Goal: Task Accomplishment & Management: Use online tool/utility

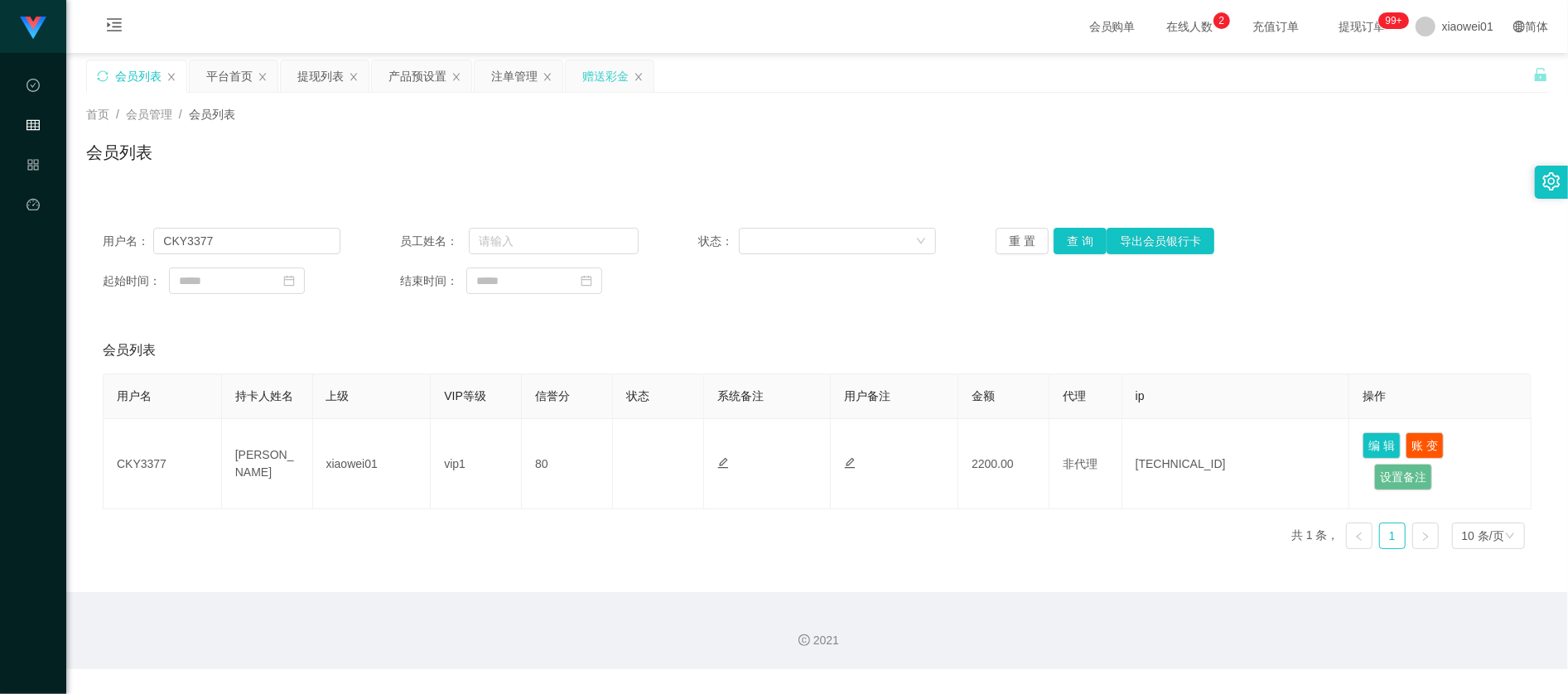
click at [586, 77] on div "赠送彩金" at bounding box center [605, 77] width 47 height 32
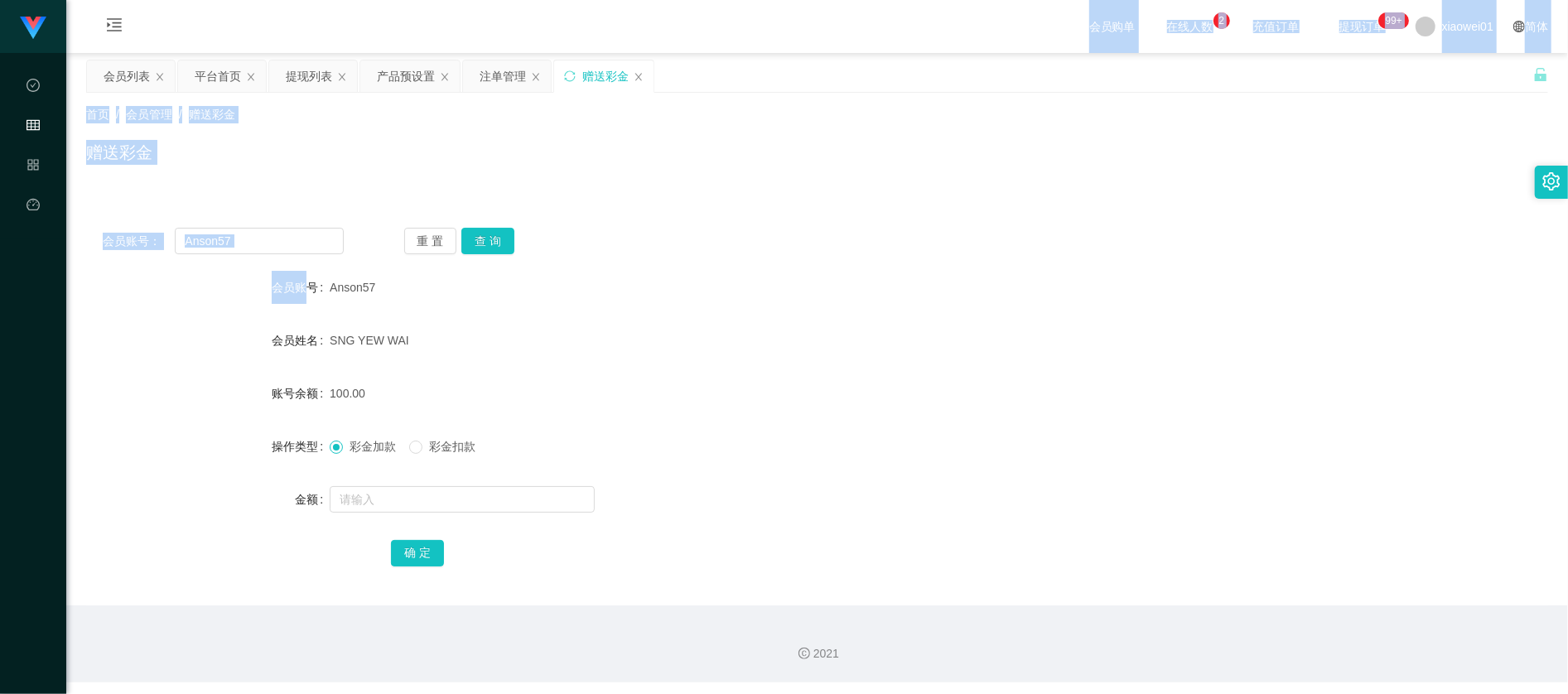
drag, startPoint x: 300, startPoint y: 255, endPoint x: -22, endPoint y: 243, distance: 322.2
click at [0, 243] on html "代理端 数据中心 会员管理 产品管理 平台首页 保存配置 重置配置 整体风格设置 主题色 导航设置 内容区域宽度 定宽 固定Header 固定侧边栏 其他设置…" at bounding box center [784, 347] width 1568 height 694
click at [229, 258] on div "会员账号： Anson57 重 置 查 询 会员账号 Anson57 会员姓名 SNG YEW WAI 账号余额 100.00 操作类型 彩金加款 彩金扣款 …" at bounding box center [816, 409] width 1462 height 395
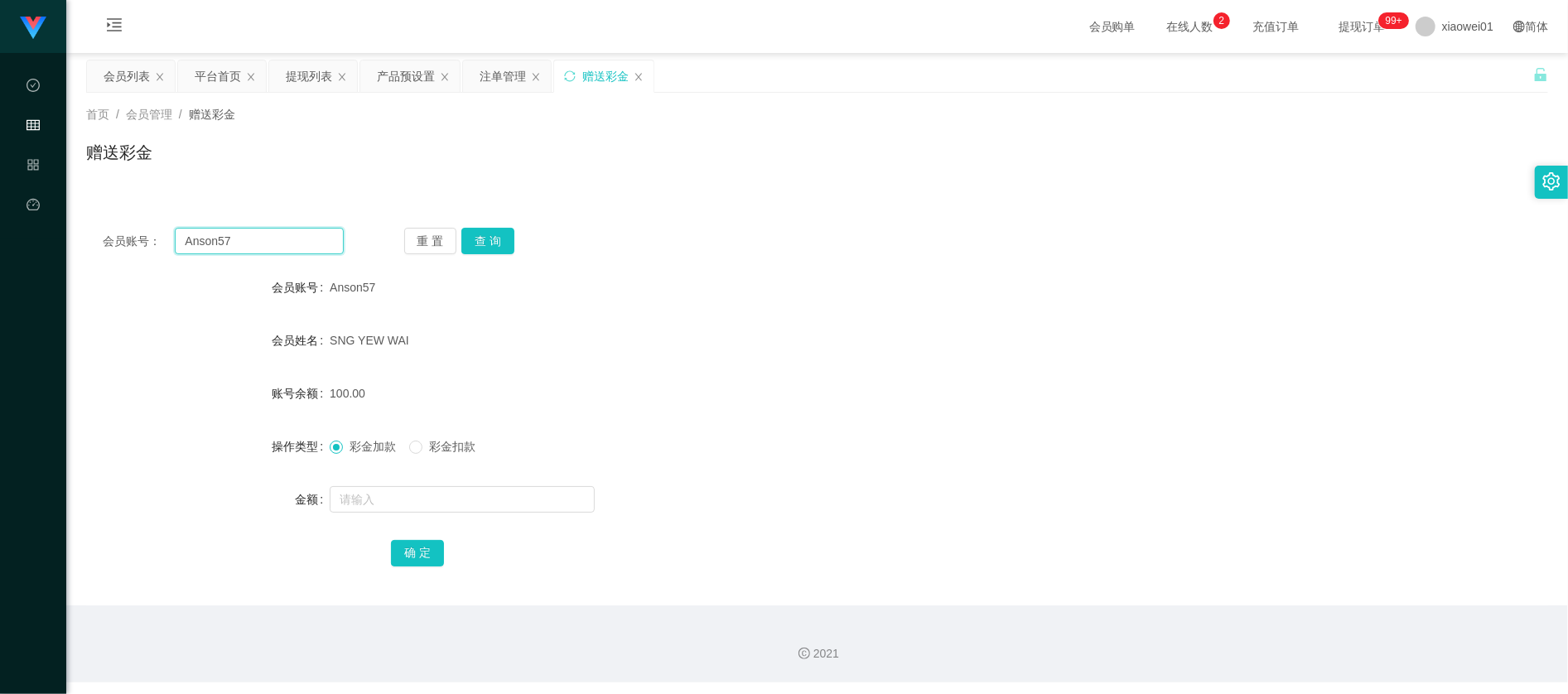
drag, startPoint x: 272, startPoint y: 237, endPoint x: -50, endPoint y: 242, distance: 322.0
click at [0, 242] on html "代理端 数据中心 会员管理 产品管理 平台首页 保存配置 重置配置 整体风格设置 主题色 导航设置 内容区域宽度 定宽 固定Header 固定侧边栏 其他设置…" at bounding box center [784, 347] width 1568 height 694
paste input "Neefooklee888"
type input "Neefooklee888"
click at [485, 223] on div "会员账号： Neefooklee888 重 置 查 询 会员账号 Anson57 会员姓名 SNG YEW WAI 账号余额 100.00 操作类型 彩金加款…" at bounding box center [816, 409] width 1462 height 395
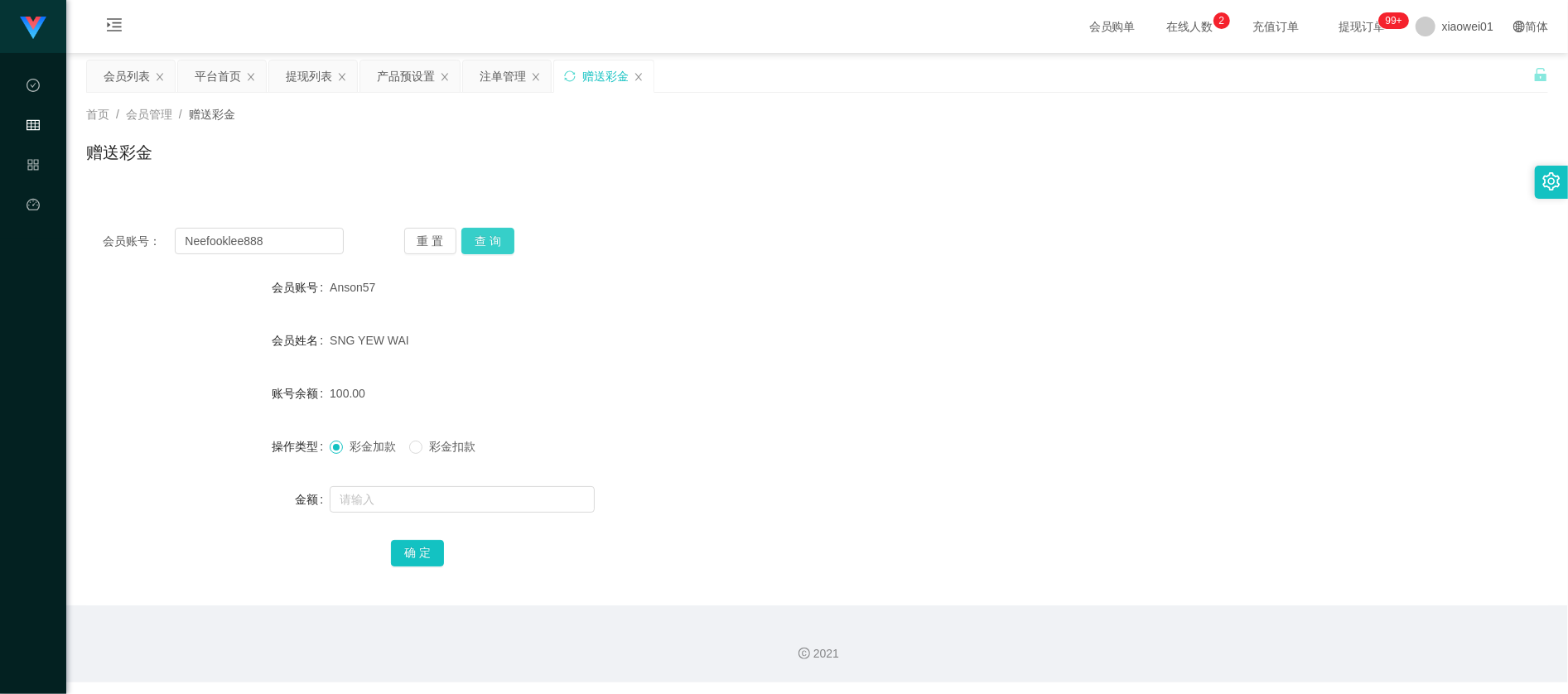
click at [490, 238] on button "查 询" at bounding box center [487, 241] width 53 height 27
click at [503, 484] on div at bounding box center [757, 499] width 853 height 33
click at [503, 505] on input "text" at bounding box center [463, 500] width 265 height 27
type input "100"
click at [442, 554] on button "确 定" at bounding box center [417, 553] width 53 height 27
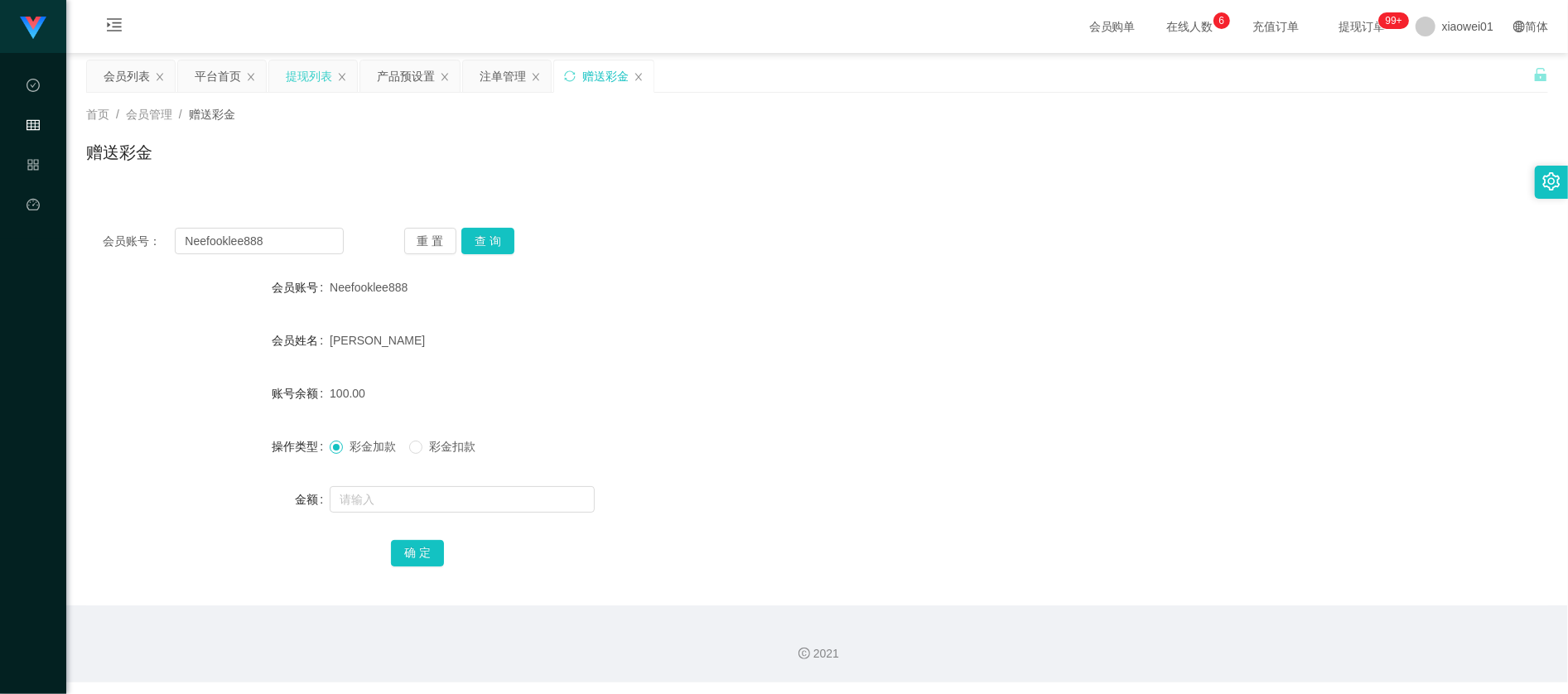
click at [306, 65] on div "提现列表" at bounding box center [309, 77] width 47 height 32
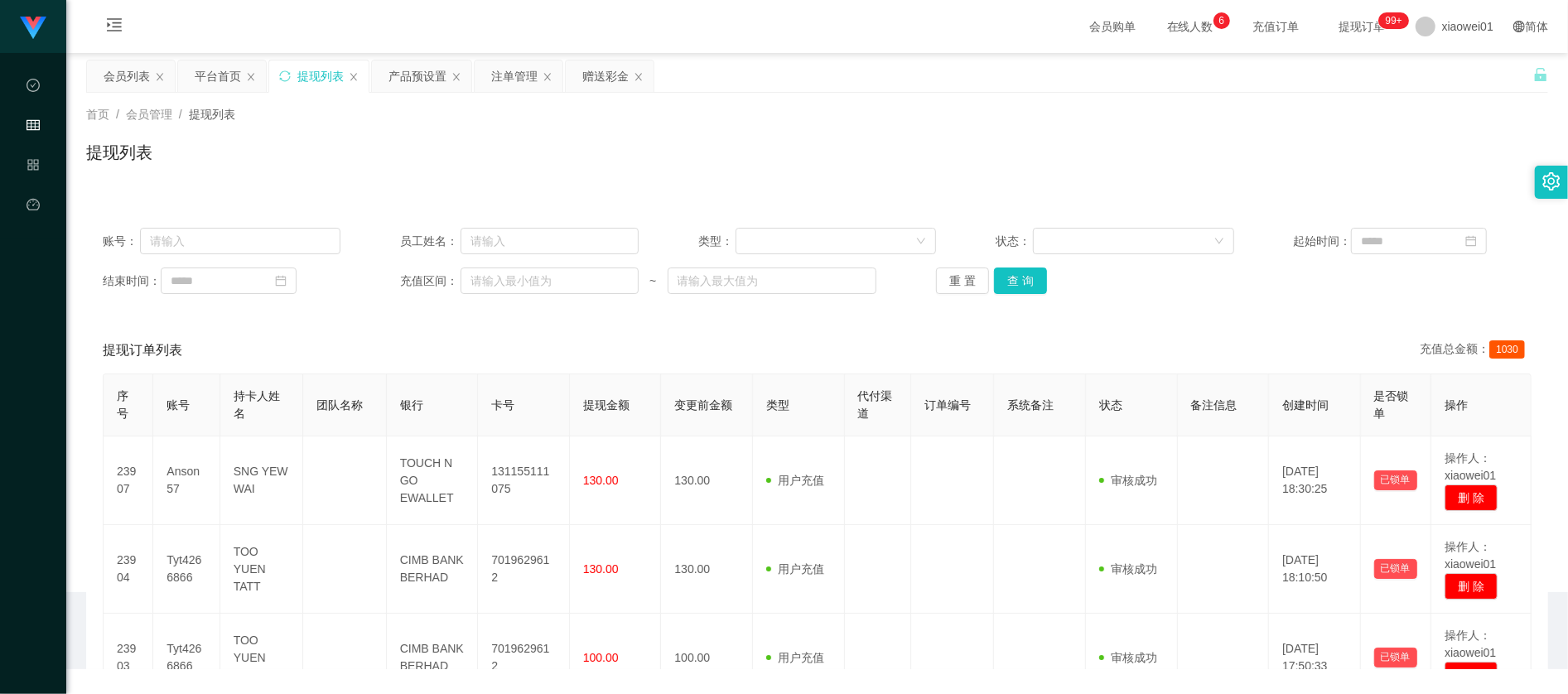
click at [302, 71] on div "提现列表" at bounding box center [320, 77] width 47 height 32
click at [1012, 269] on button "查 询" at bounding box center [1020, 280] width 53 height 27
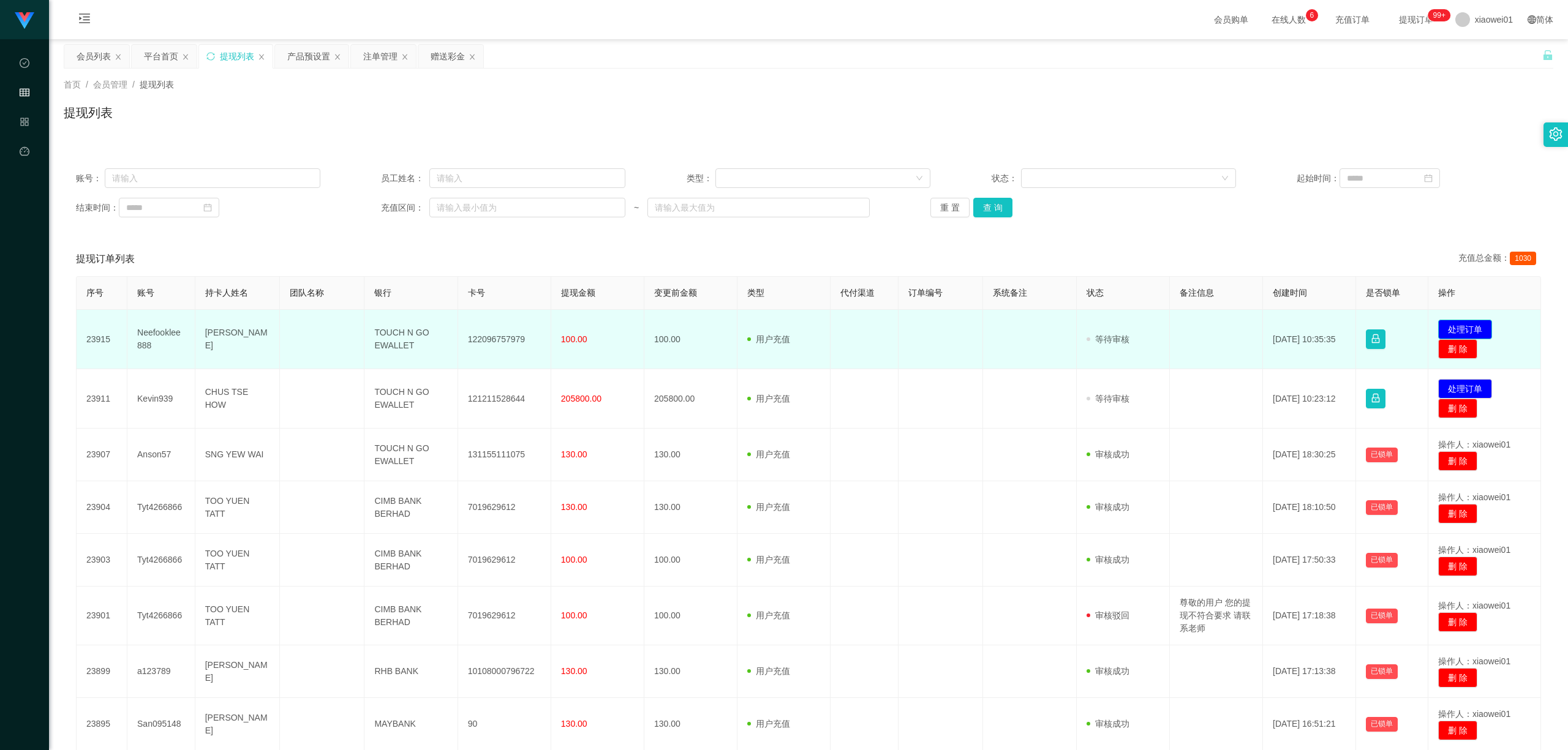
click at [1159, 323] on button "处理订单" at bounding box center [1465, 329] width 54 height 20
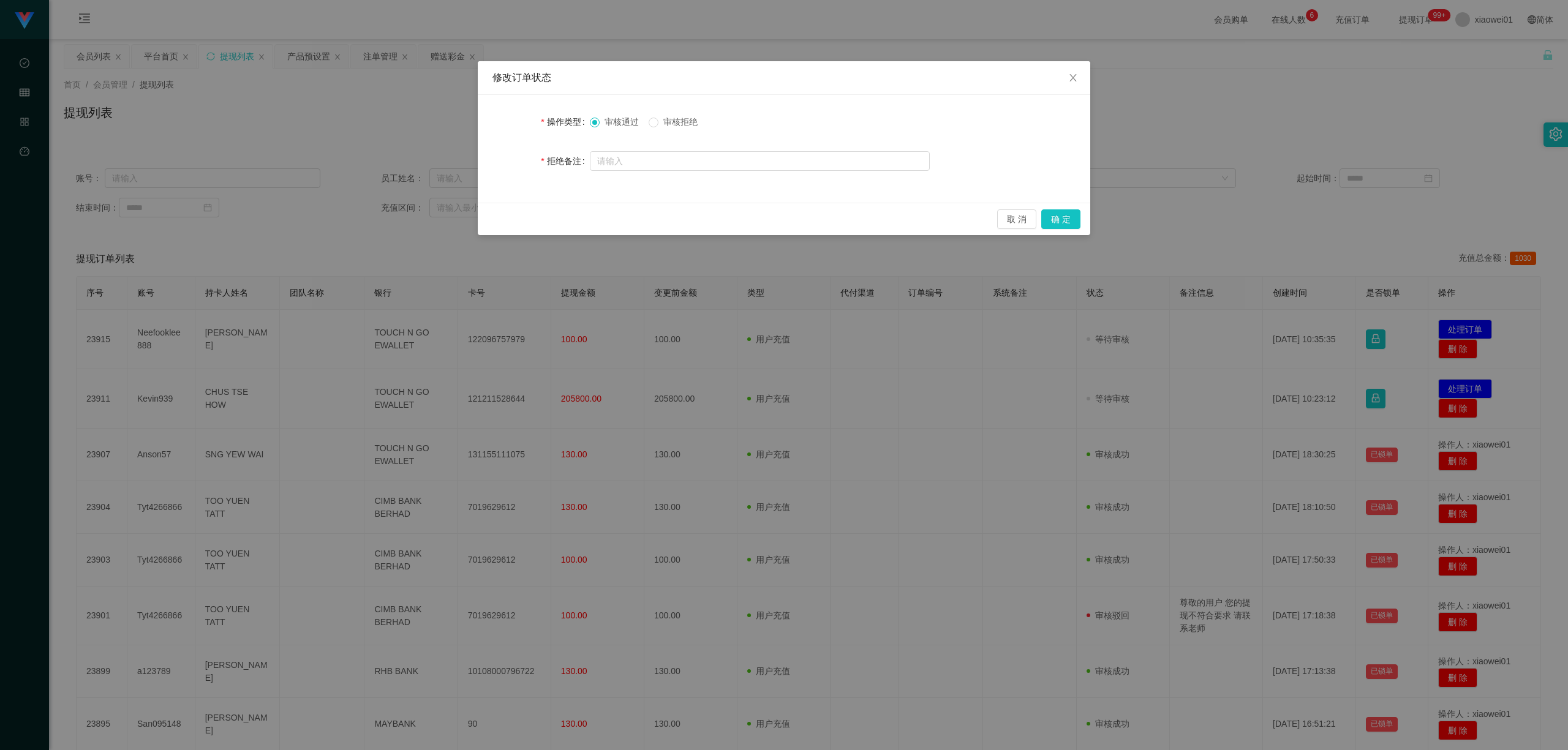
click at [684, 121] on span "审核拒绝" at bounding box center [680, 122] width 44 height 10
click at [655, 158] on input "text" at bounding box center [759, 161] width 340 height 20
type input "尊敬的用户不符合提现要求"
click at [1071, 214] on button "确 定" at bounding box center [1061, 219] width 39 height 20
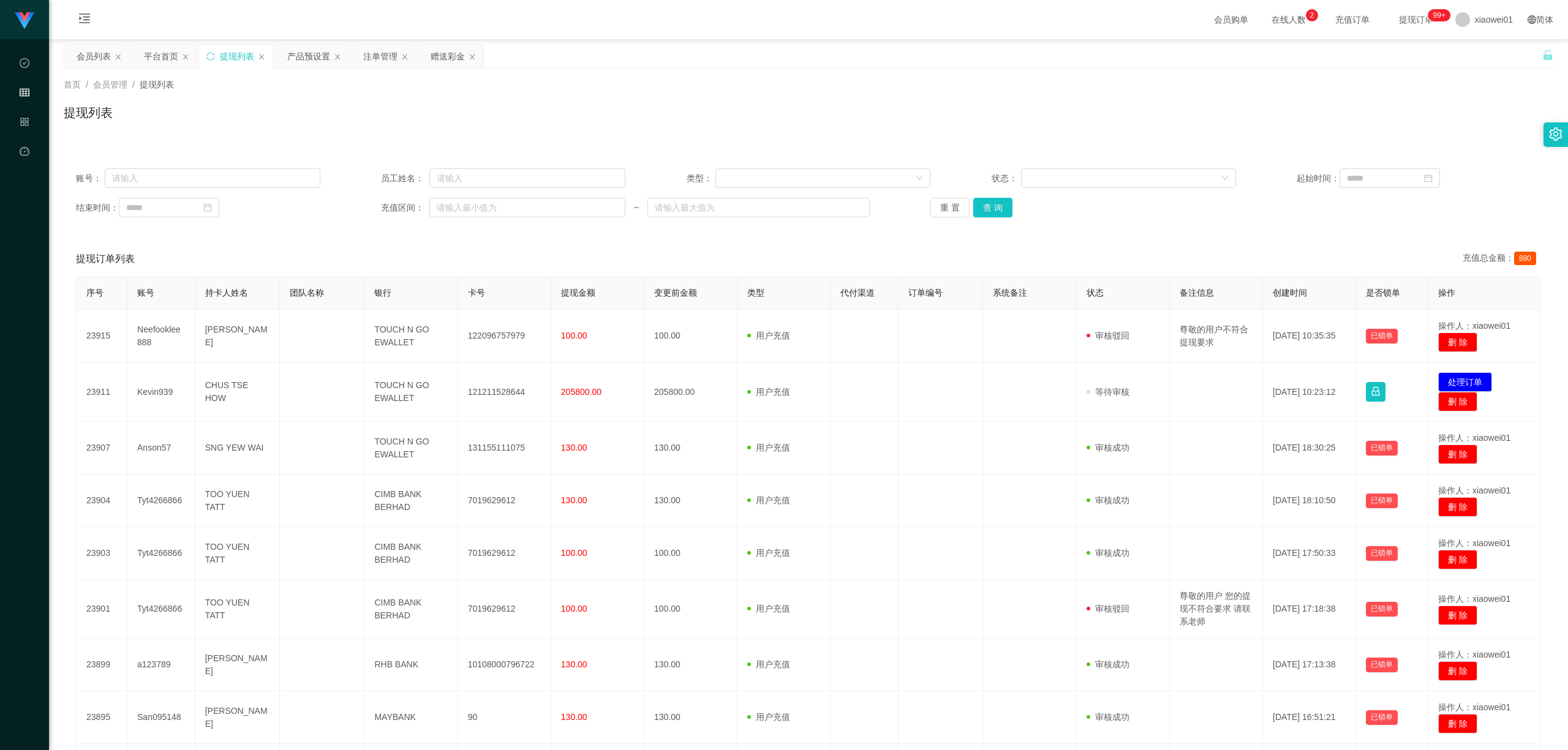
click at [966, 219] on div "账号： 员工姓名： 类型： 状态： 起始时间： 结束时间： 充值区间： ~ 重 置 查 询" at bounding box center [808, 193] width 1490 height 74
click at [993, 214] on button "查 询" at bounding box center [992, 207] width 39 height 20
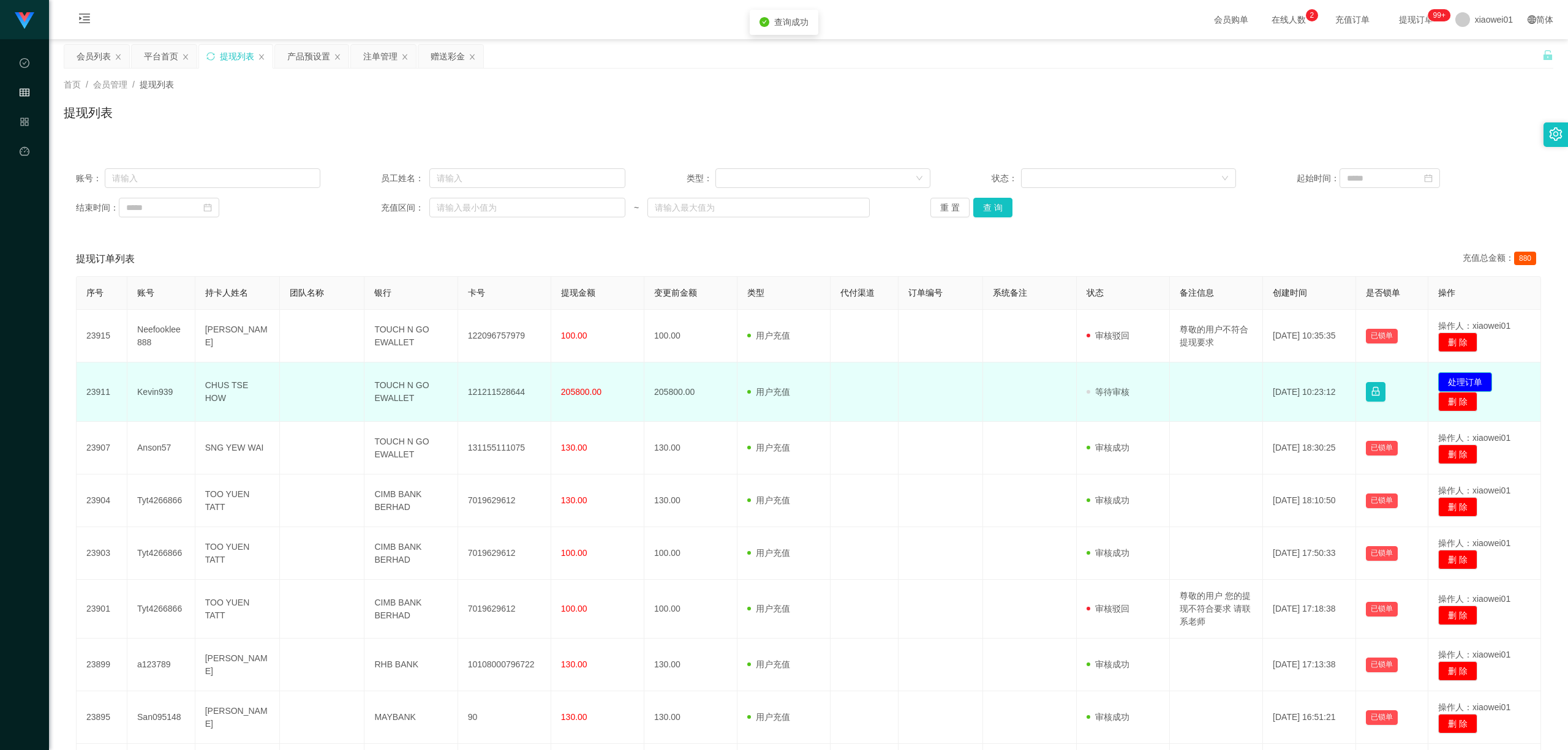
click at [1159, 382] on button "处理订单" at bounding box center [1465, 382] width 54 height 20
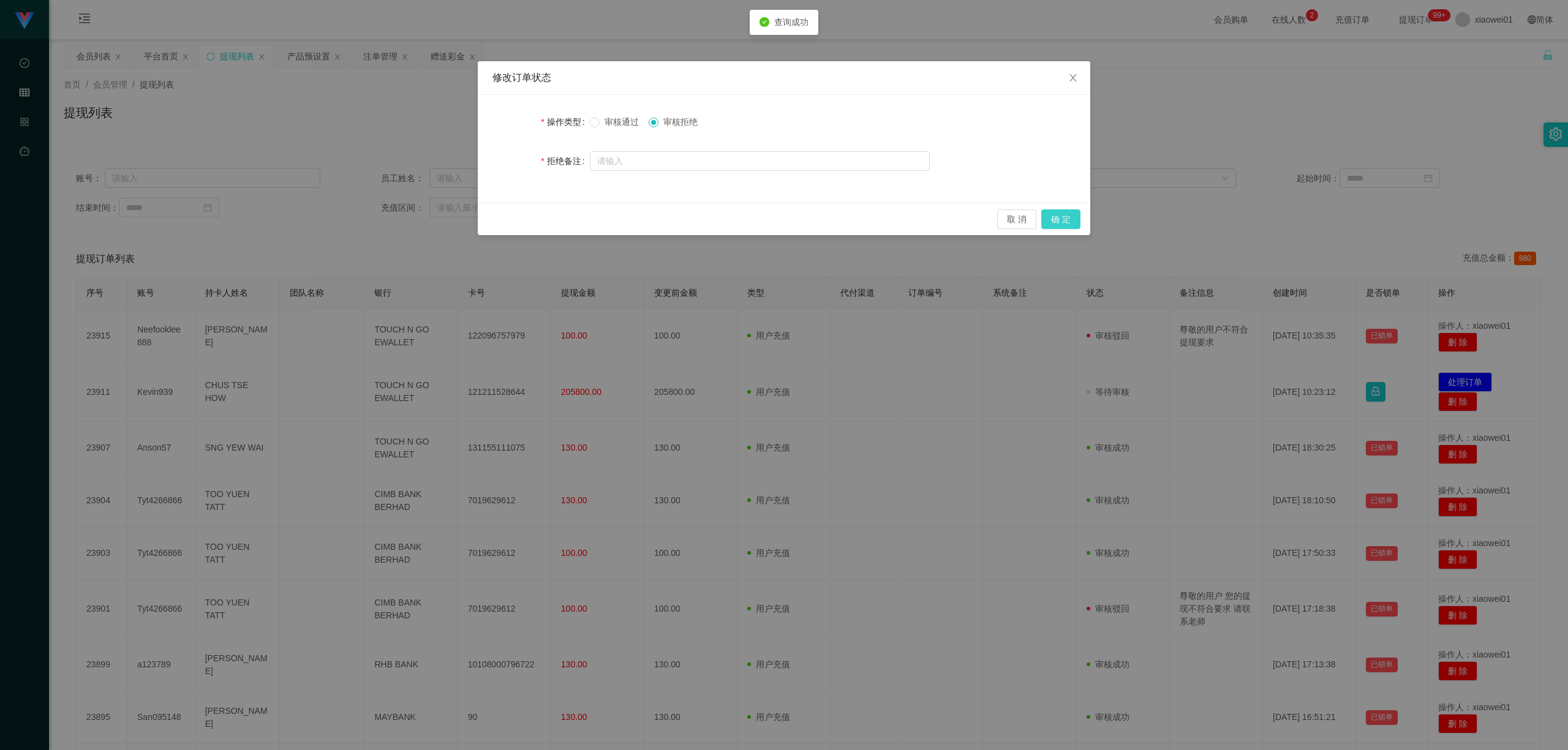
click at [1064, 224] on button "确 定" at bounding box center [1061, 219] width 39 height 20
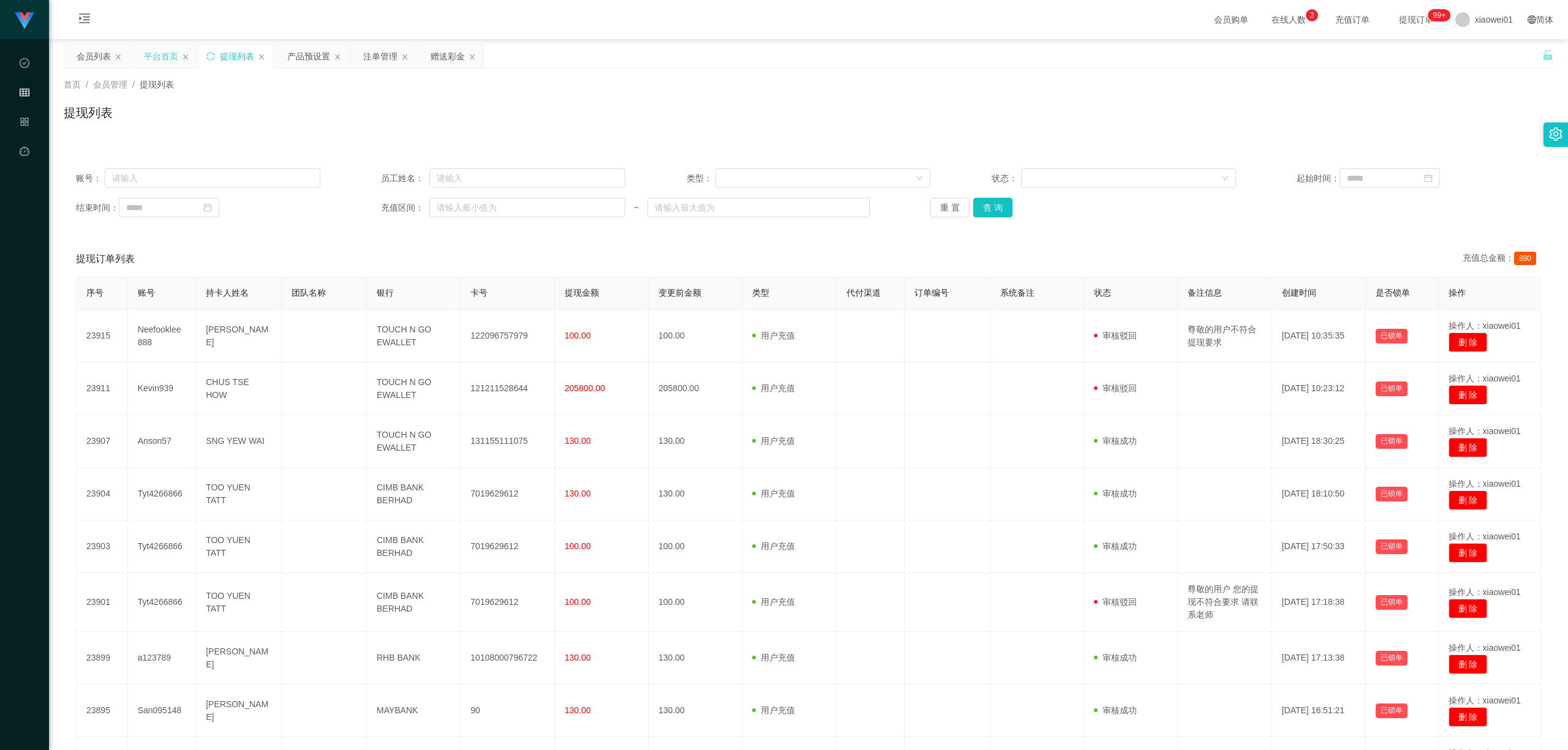
click at [168, 56] on div "平台首页" at bounding box center [161, 57] width 35 height 24
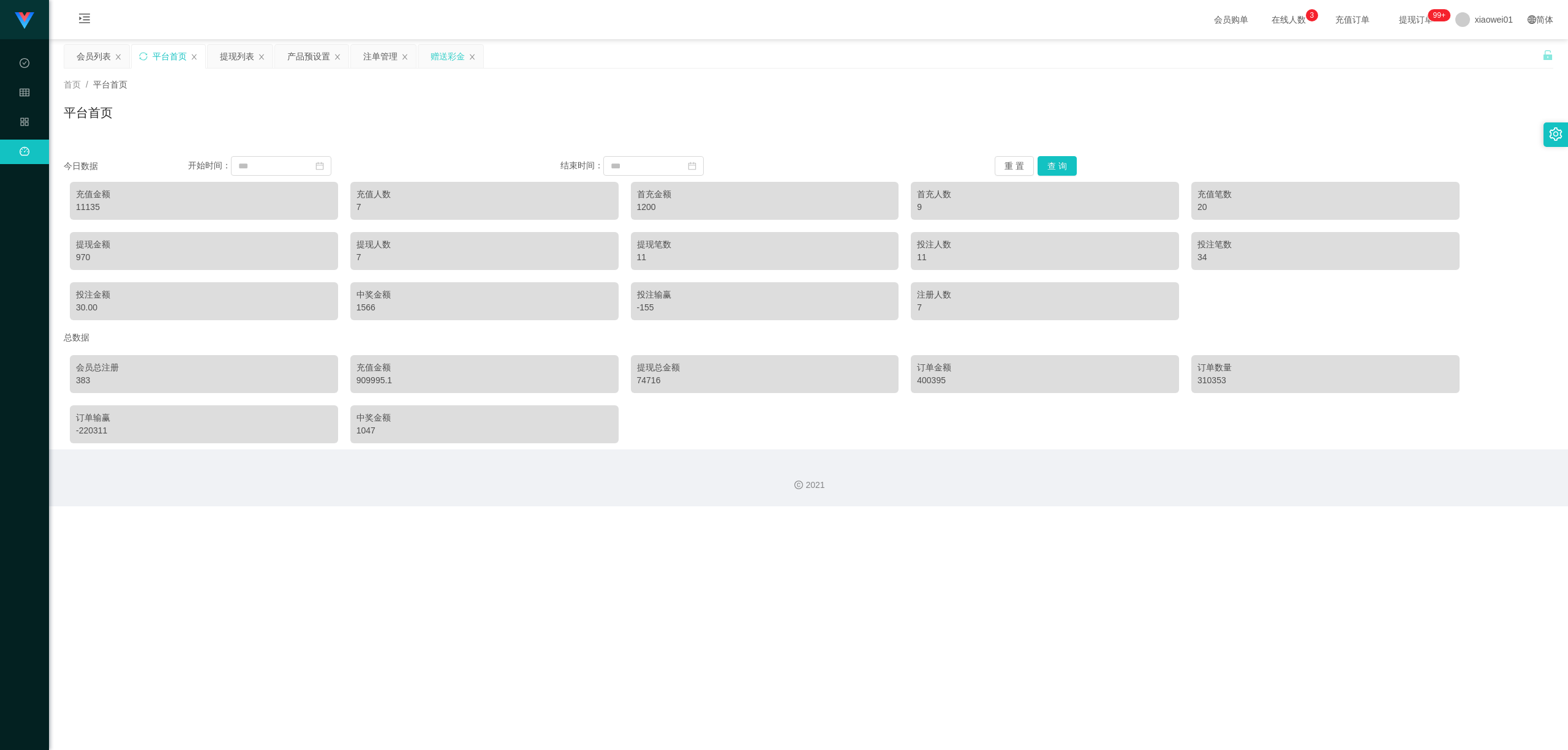
click at [441, 63] on div "赠送彩金" at bounding box center [447, 57] width 35 height 24
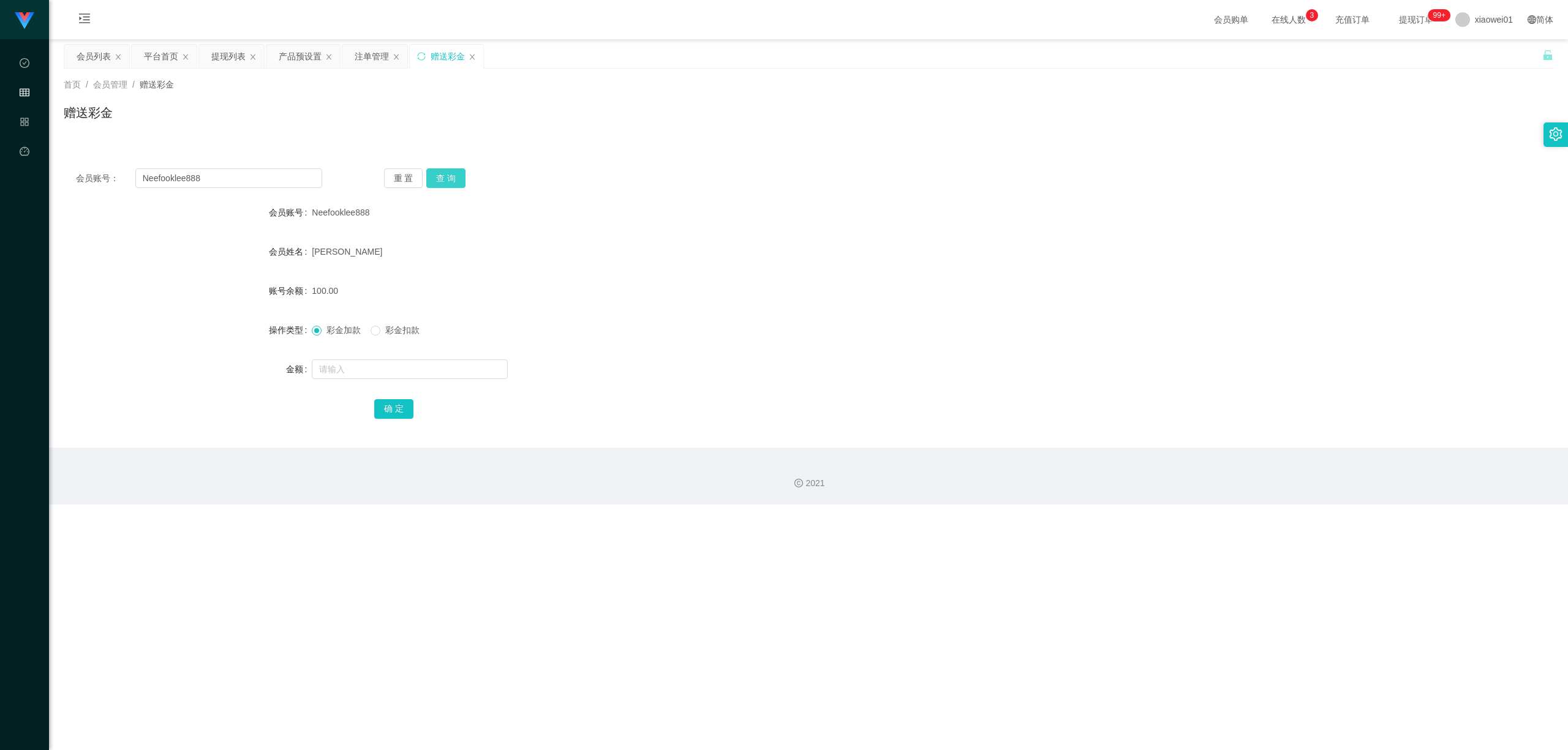
click at [425, 186] on div "重 置 查 询" at bounding box center [507, 178] width 246 height 20
click at [444, 183] on button "查 询" at bounding box center [445, 178] width 39 height 20
drag, startPoint x: 211, startPoint y: 187, endPoint x: 0, endPoint y: 179, distance: 211.2
click at [0, 179] on section "代理端 数据中心 会员管理 产品管理 平台首页 保存配置 重置配置 整体风格设置 主题色 导航设置 内容区域宽度 定宽 固定Header 固定侧边栏 其他设置…" at bounding box center [784, 252] width 1568 height 505
click at [461, 183] on button "查 询" at bounding box center [445, 178] width 39 height 20
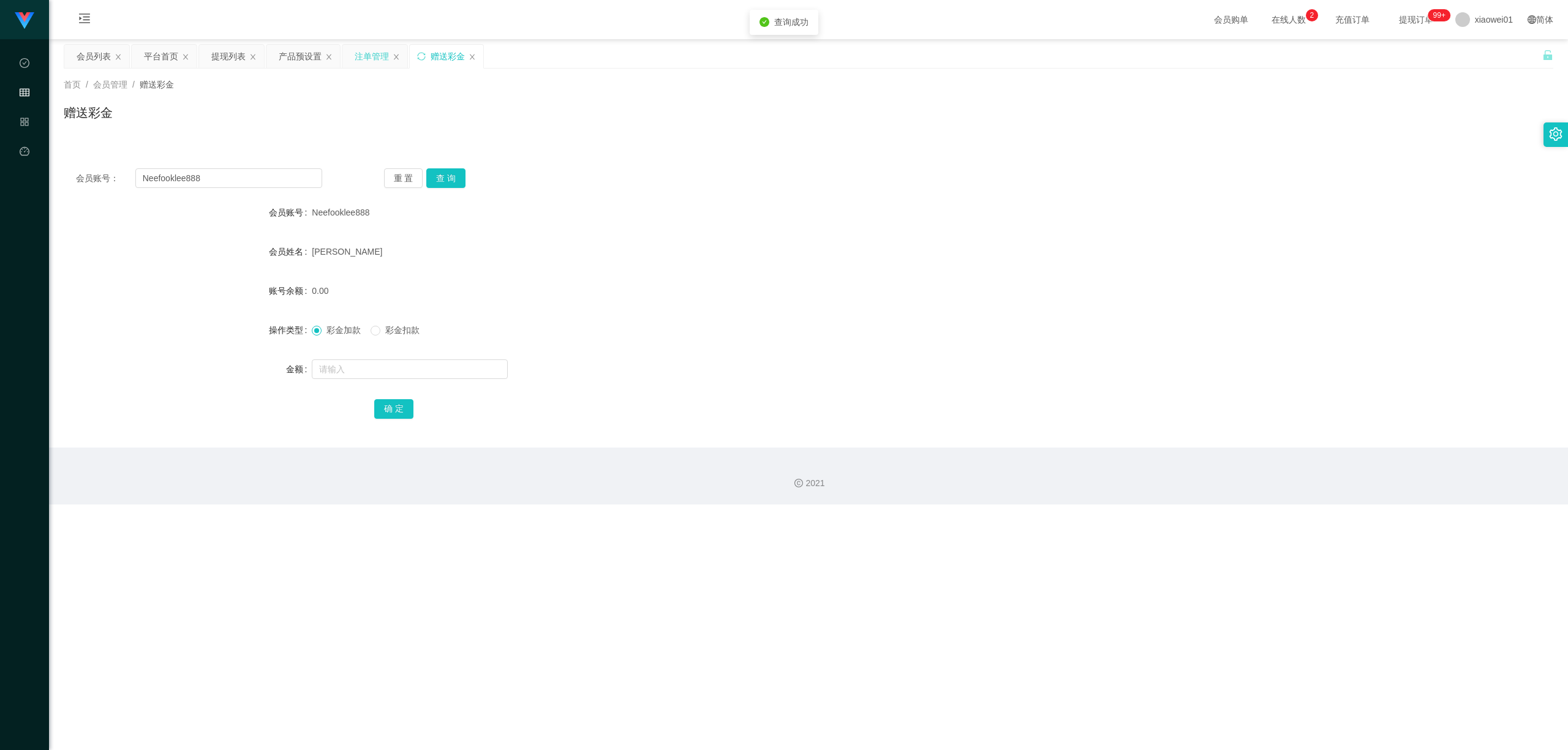
click at [358, 57] on div "注单管理" at bounding box center [372, 57] width 35 height 24
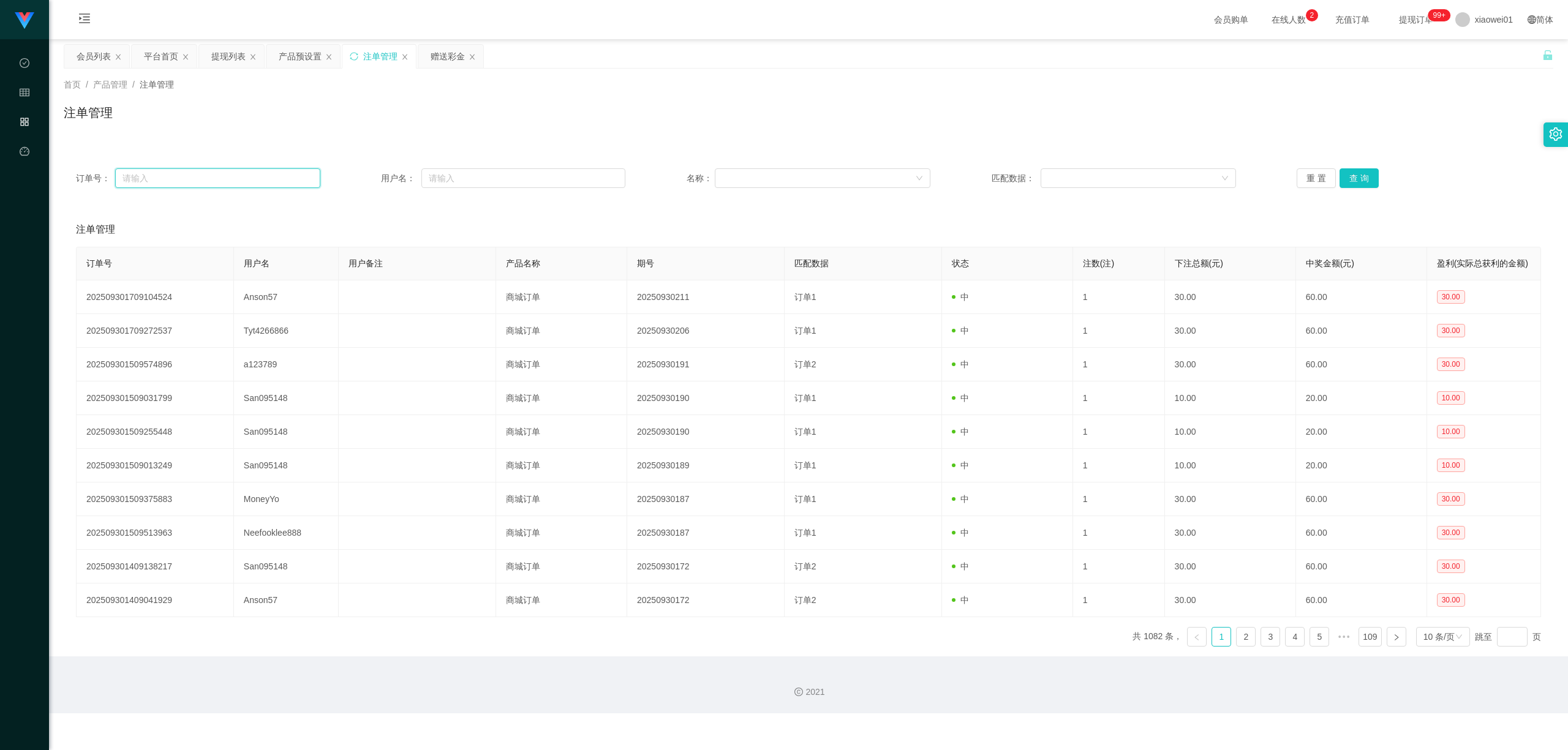
click at [263, 175] on input "text" at bounding box center [217, 178] width 205 height 20
drag, startPoint x: 513, startPoint y: 182, endPoint x: 629, endPoint y: 183, distance: 116.0
click at [513, 182] on input "text" at bounding box center [523, 178] width 204 height 20
paste input "Neefooklee888"
type input "Neefooklee888"
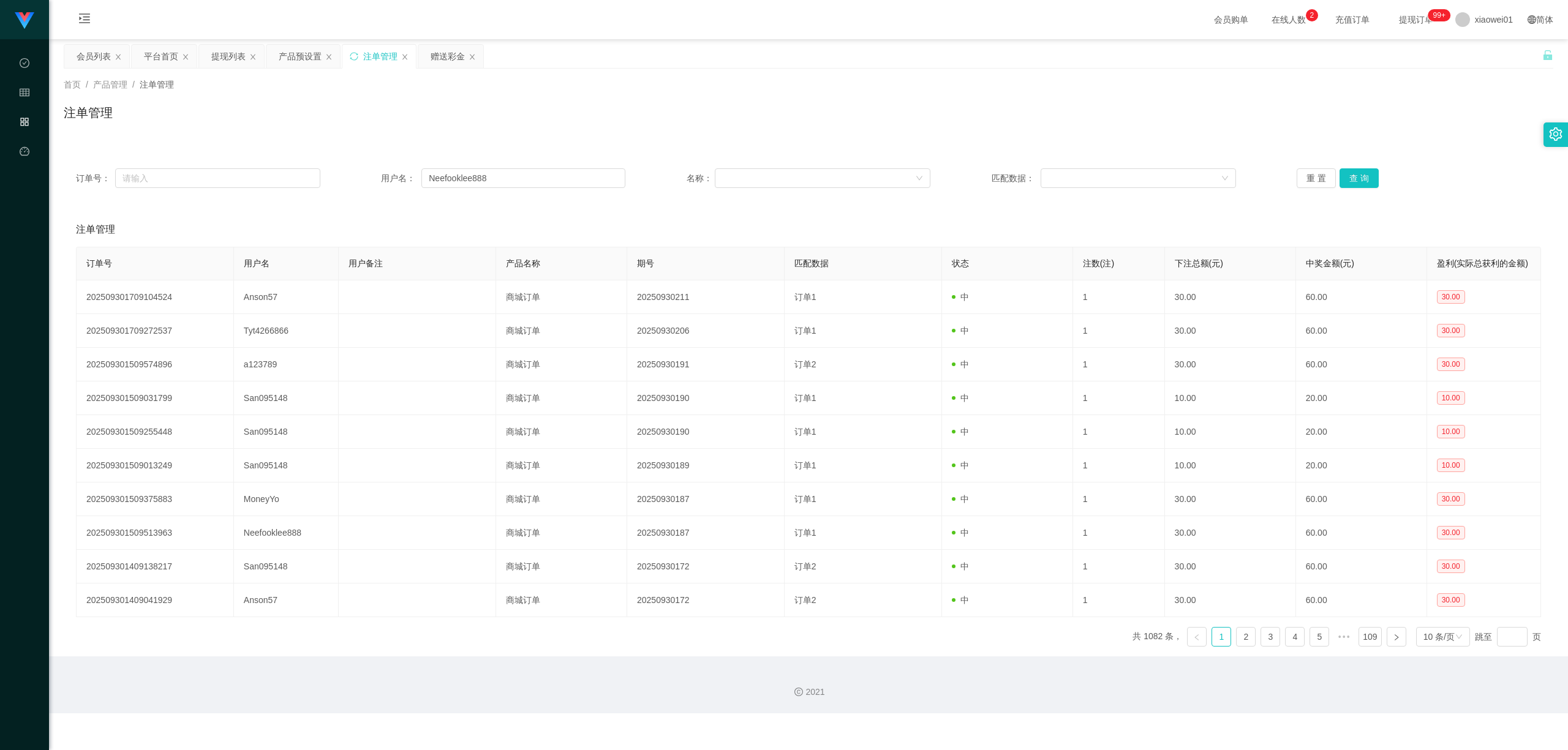
click at [1159, 167] on div "订单号： 用户名： Neefooklee888 名称： 匹配数据： 重 置 查 询" at bounding box center [808, 178] width 1490 height 44
click at [1159, 194] on div "订单号： 用户名： Neefooklee888 名称： 匹配数据： 重 置 查 询" at bounding box center [808, 178] width 1490 height 44
click at [1159, 174] on button "查 询" at bounding box center [1359, 178] width 39 height 20
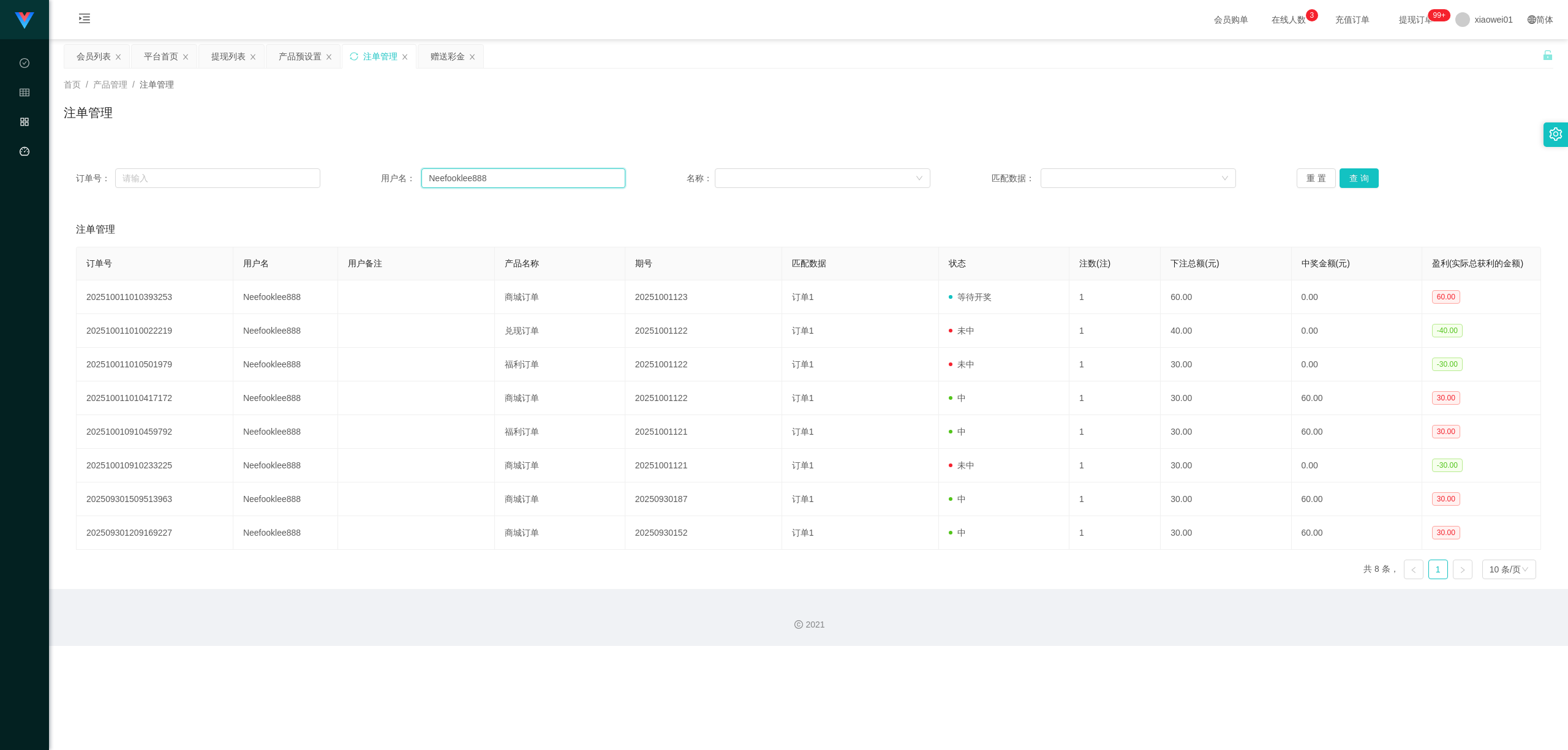
drag, startPoint x: 506, startPoint y: 178, endPoint x: 27, endPoint y: 147, distance: 480.0
click at [52, 150] on main "关闭左侧 关闭右侧 关闭其它 刷新页面 会员列表 平台首页 提现列表 产品预设置 注单管理 赠送彩金 首页 / 产品管理 / 注单管理 / 注单管理 订单号：…" at bounding box center [808, 314] width 1519 height 550
